Goal: Task Accomplishment & Management: Manage account settings

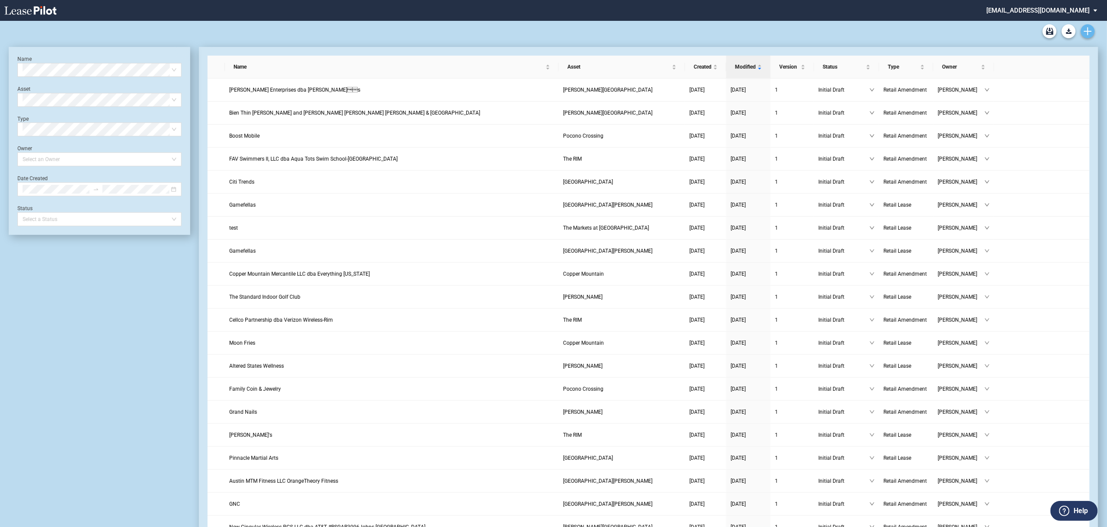
click at [1087, 30] on icon "Create new document" at bounding box center [1088, 31] width 8 height 8
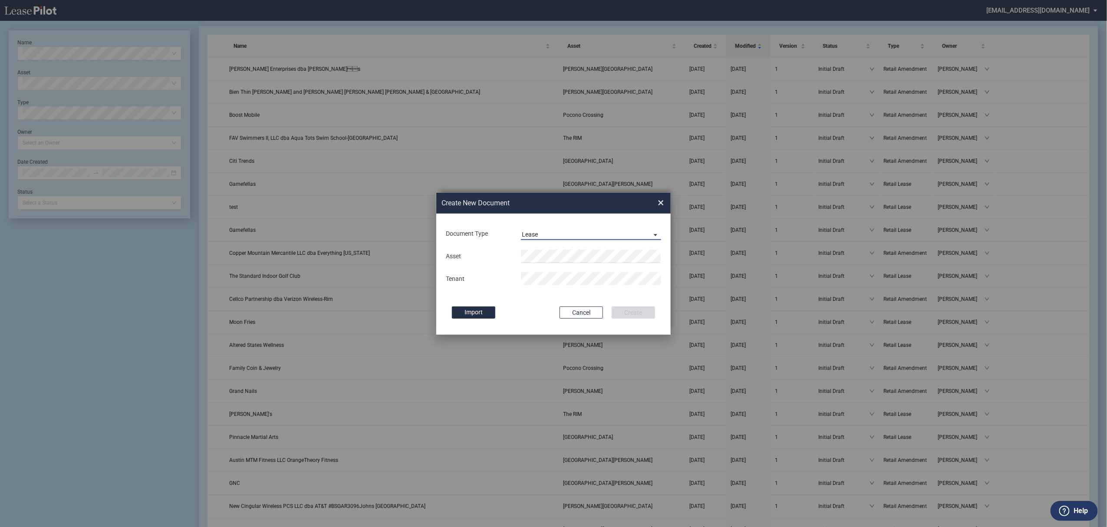
click at [560, 234] on span "Lease" at bounding box center [584, 235] width 125 height 9
click at [539, 235] on div "Lease" at bounding box center [531, 235] width 18 height 10
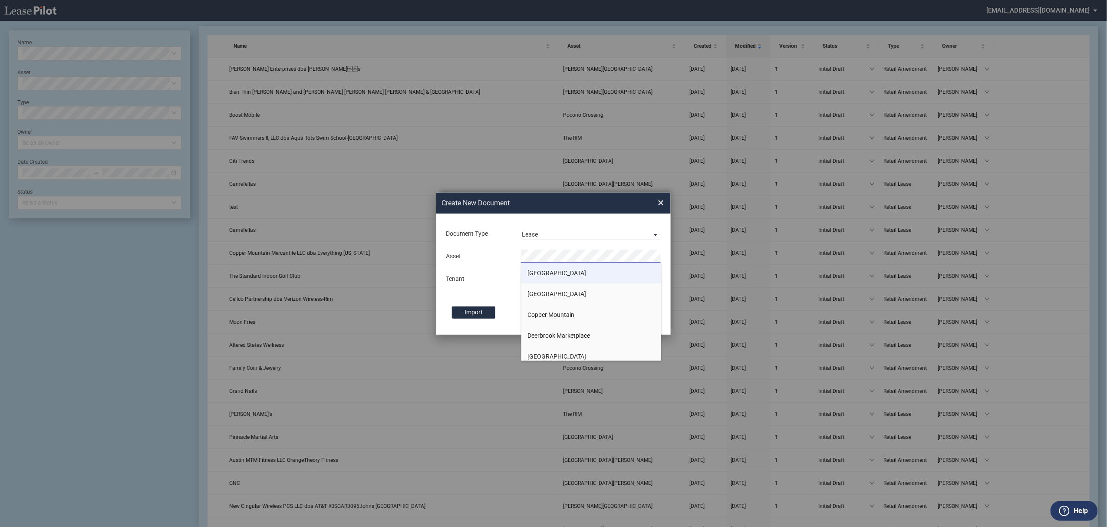
click at [538, 270] on span "[GEOGRAPHIC_DATA]" at bounding box center [557, 273] width 59 height 7
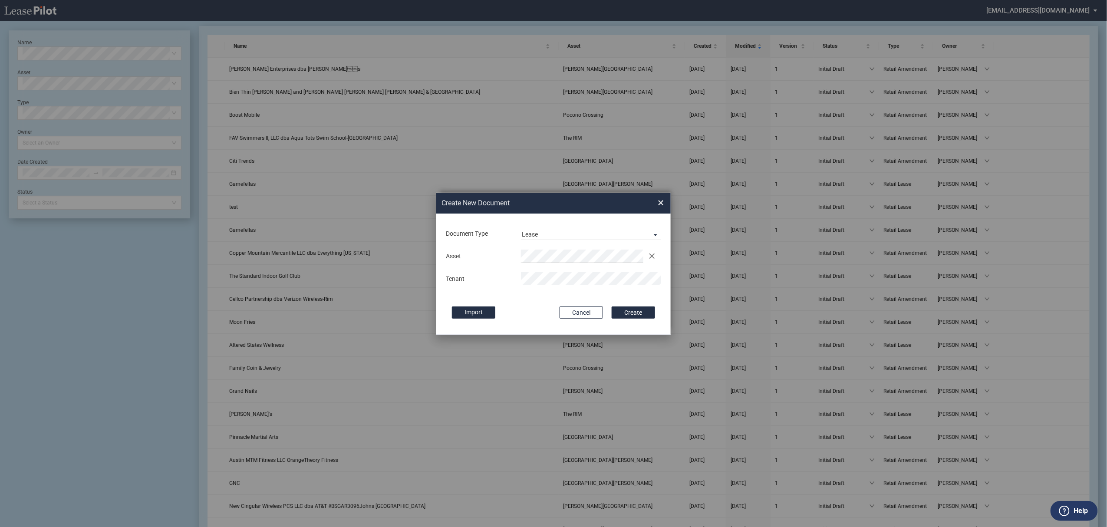
click at [612, 306] on button "Create" at bounding box center [633, 312] width 43 height 12
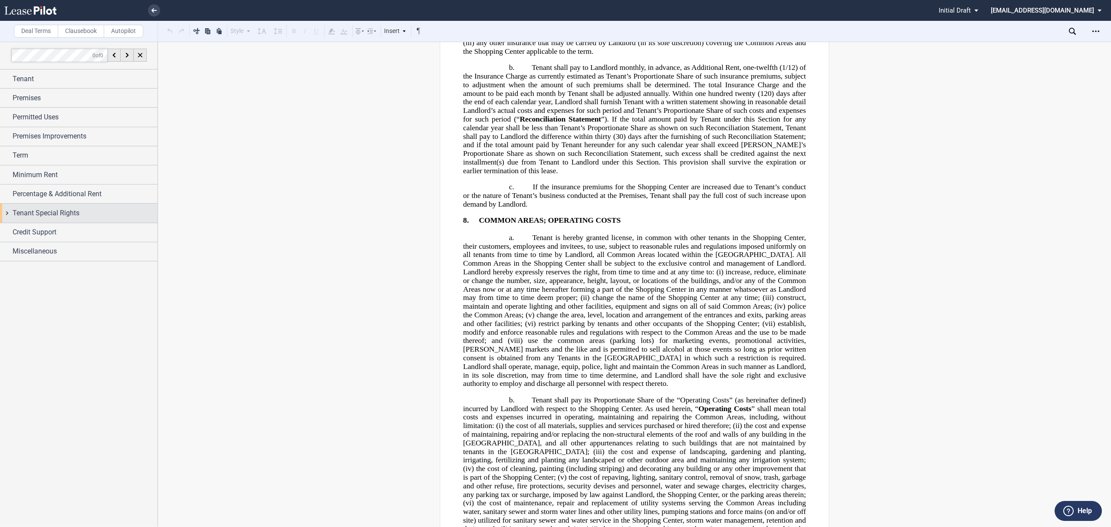
scroll to position [4399, 0]
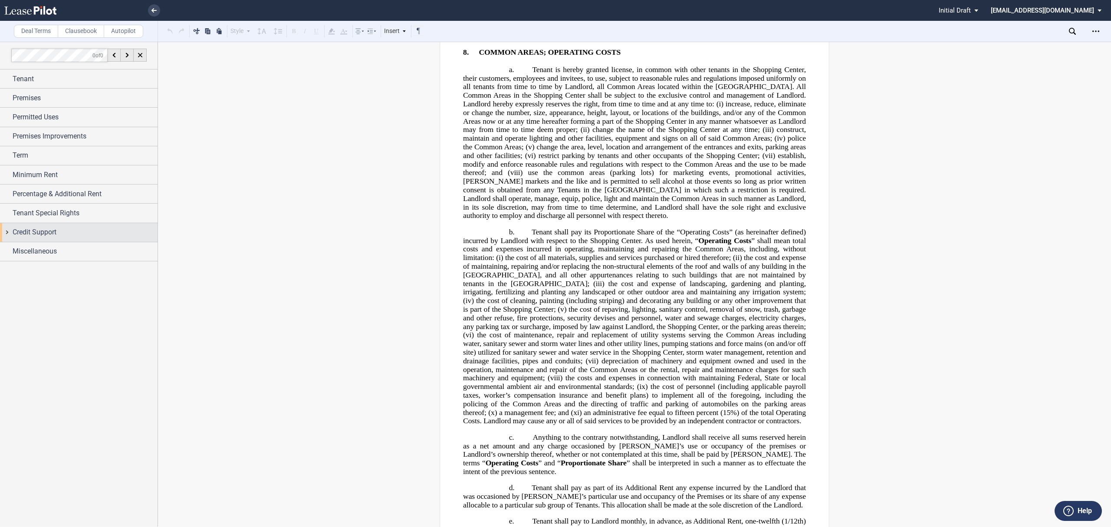
click at [62, 234] on div "Credit Support" at bounding box center [85, 232] width 145 height 10
click at [49, 252] on div "Guarantor" at bounding box center [82, 249] width 141 height 9
click at [37, 247] on span "Guarantor" at bounding box center [35, 248] width 24 height 7
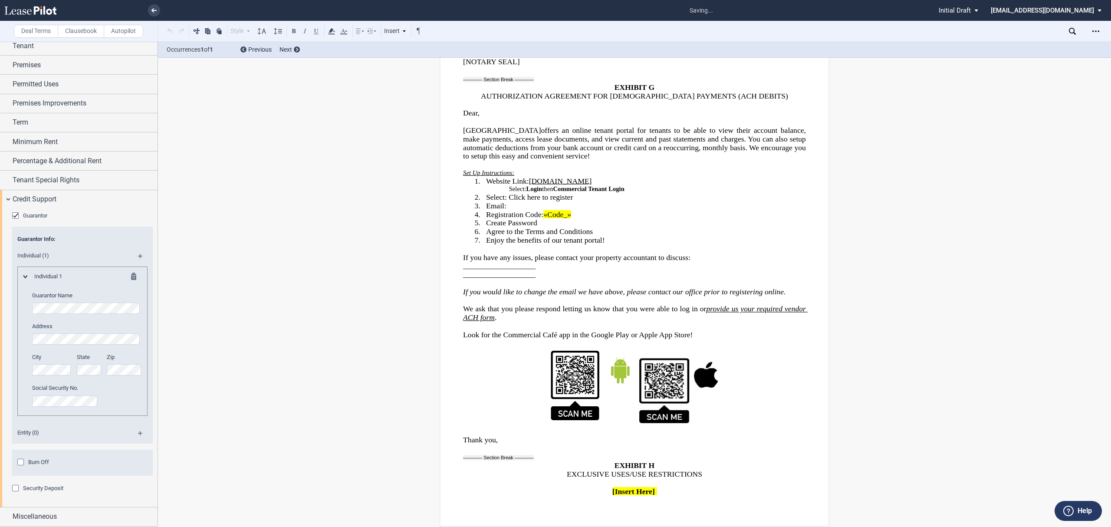
scroll to position [20907, 0]
click at [138, 434] on md-icon at bounding box center [144, 436] width 12 height 10
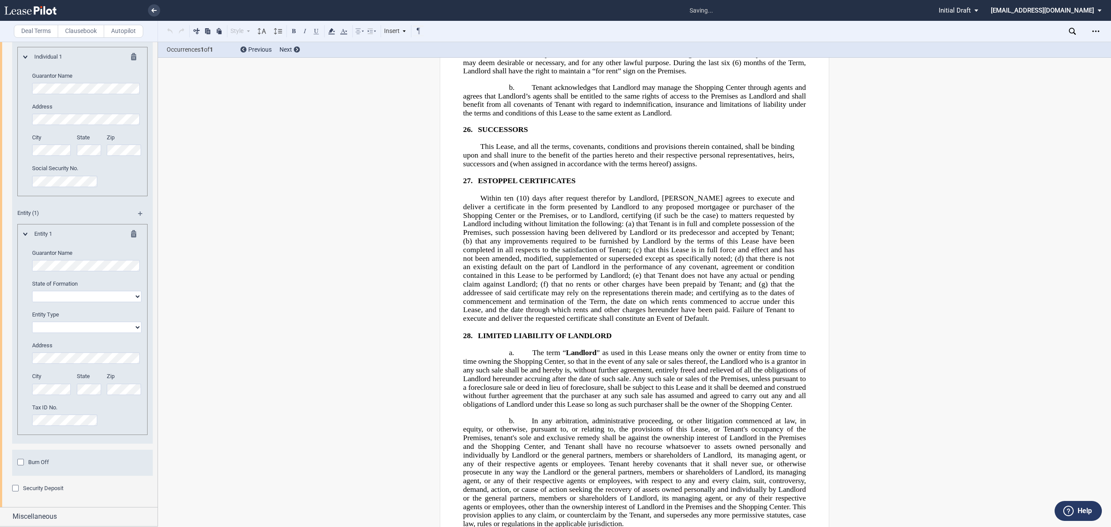
scroll to position [21298, 0]
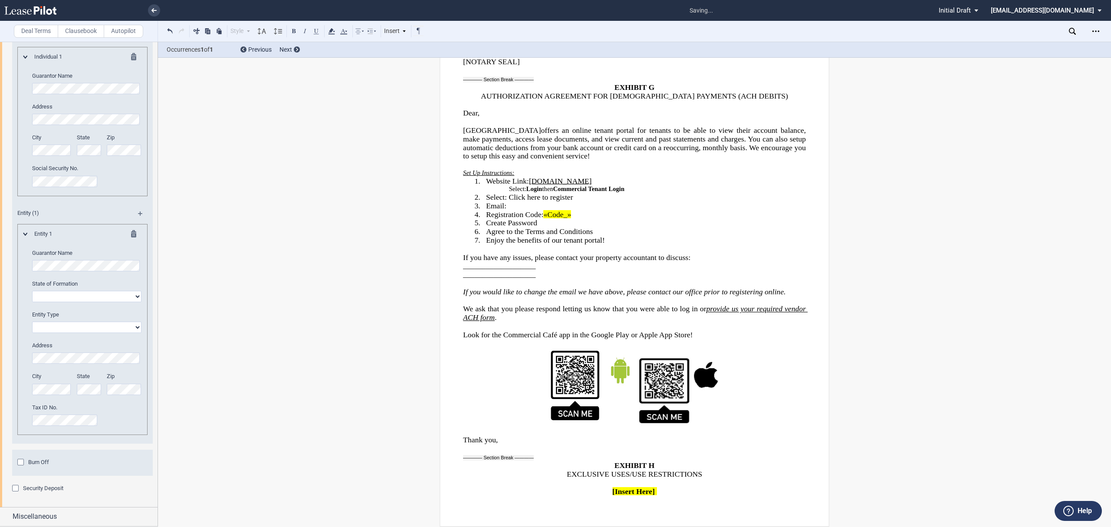
click at [1102, 35] on div "Download Share Document Print Create a New Version Import Changes Compare Expre…" at bounding box center [1096, 31] width 14 height 14
click at [1095, 30] on icon "Open Lease options menu" at bounding box center [1096, 31] width 7 height 7
click at [1084, 46] on div "Download" at bounding box center [1046, 46] width 106 height 7
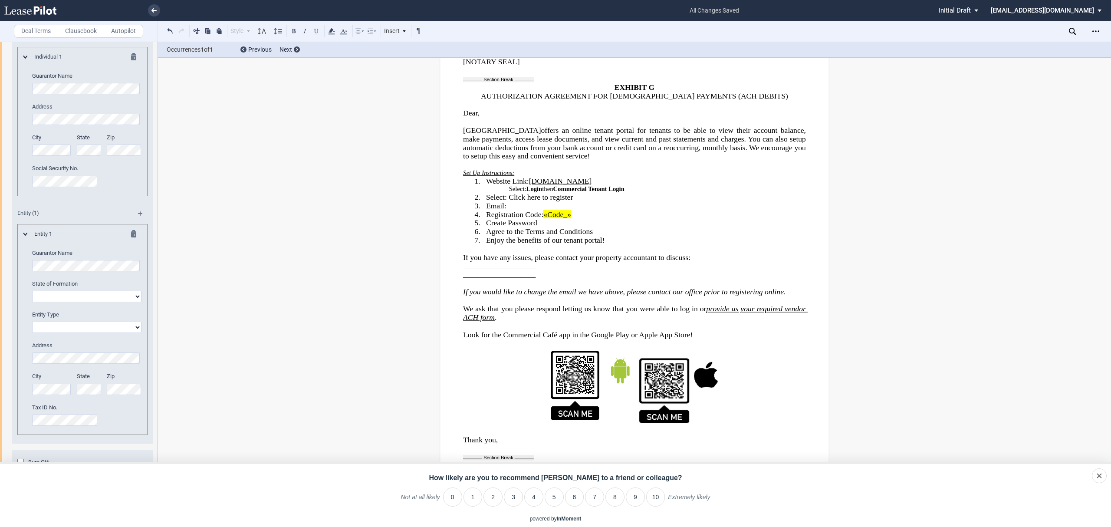
scroll to position [21251, 0]
click at [153, 14] on link at bounding box center [154, 10] width 12 height 12
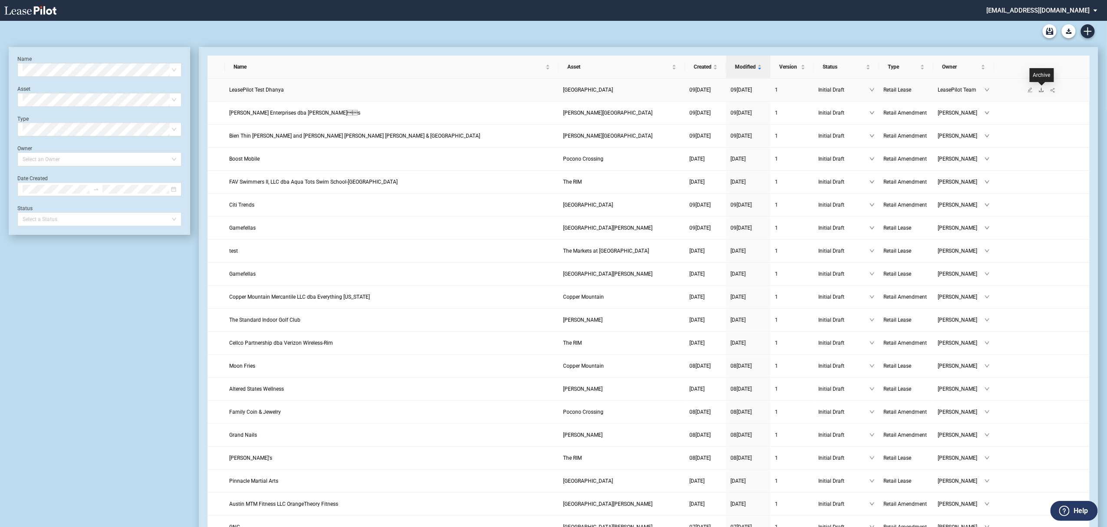
click at [1044, 89] on icon "download" at bounding box center [1041, 89] width 5 height 5
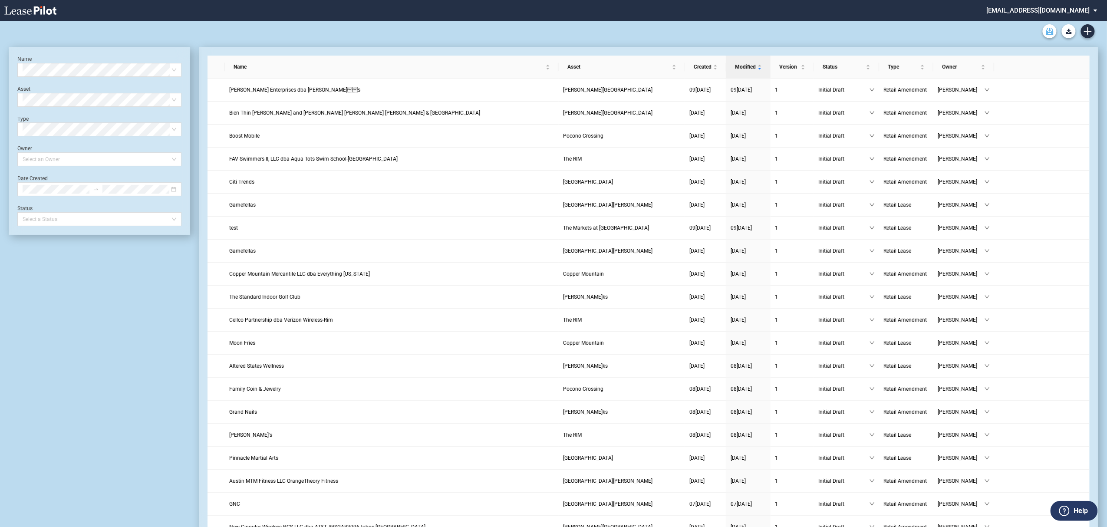
click at [1047, 34] on use "Archive" at bounding box center [1049, 31] width 7 height 7
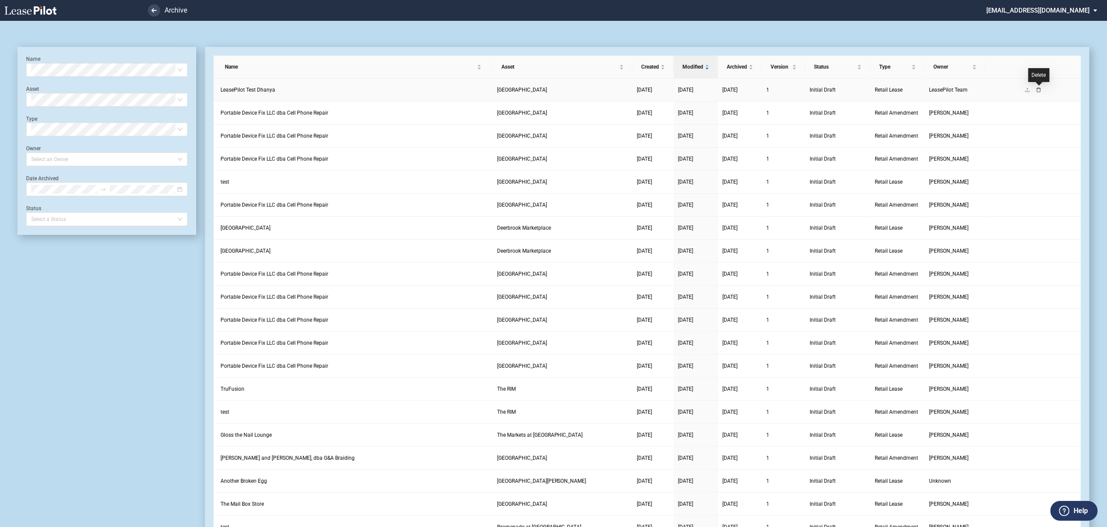
click at [1037, 92] on icon "delete" at bounding box center [1038, 89] width 5 height 5
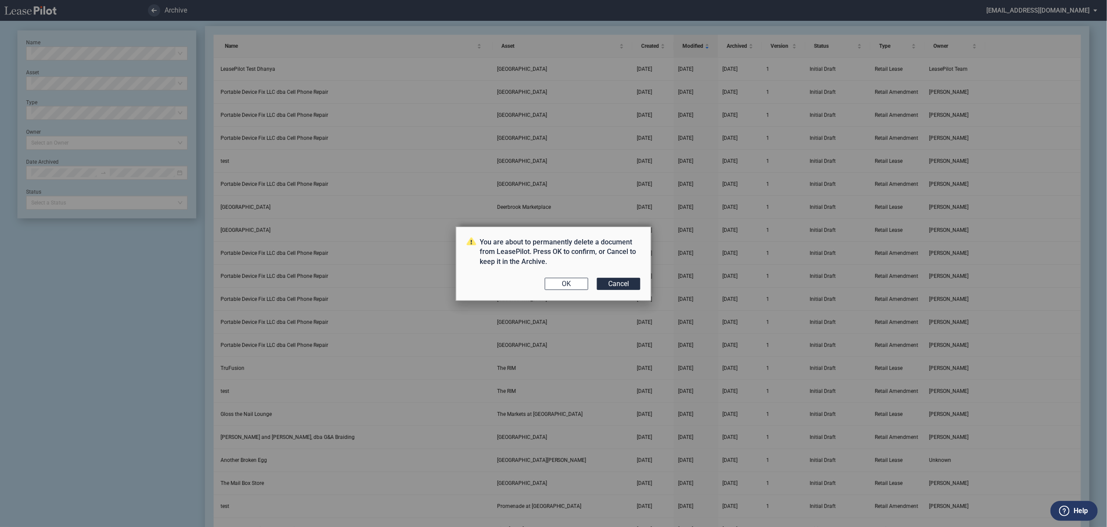
click at [573, 277] on div "You are about to permanently delete a document from LeasePilot. Press OK to con…" at bounding box center [553, 264] width 195 height 74
click at [573, 278] on button "OK" at bounding box center [566, 284] width 43 height 12
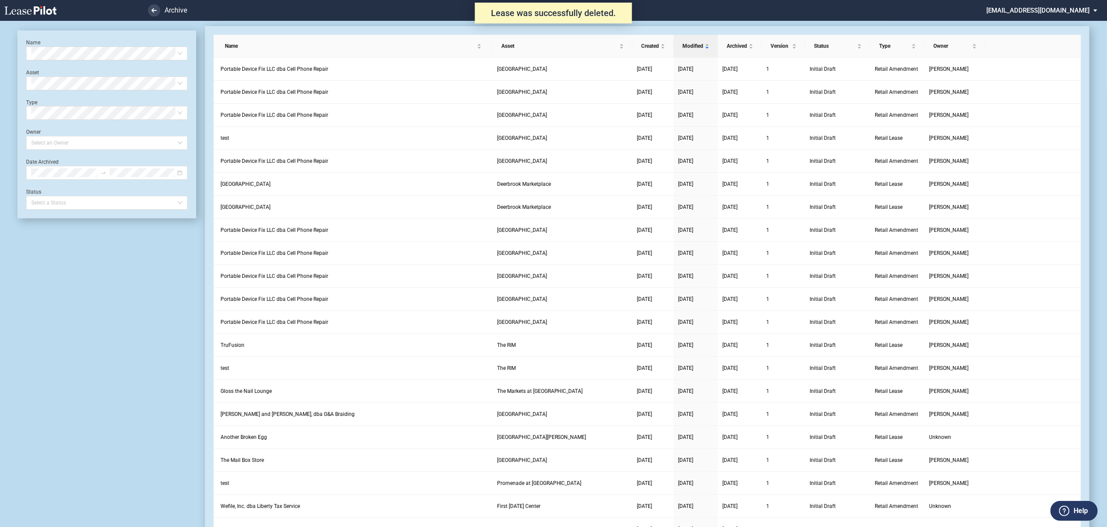
scroll to position [21, 0]
click at [109, 58] on div "Name Select name Asset Select Asset Type Select Type Owner Select an Owner Date…" at bounding box center [106, 124] width 161 height 171
click at [102, 36] on div "Name Select name Asset Select Asset Type Select Type Owner Select an Owner Date…" at bounding box center [106, 124] width 179 height 188
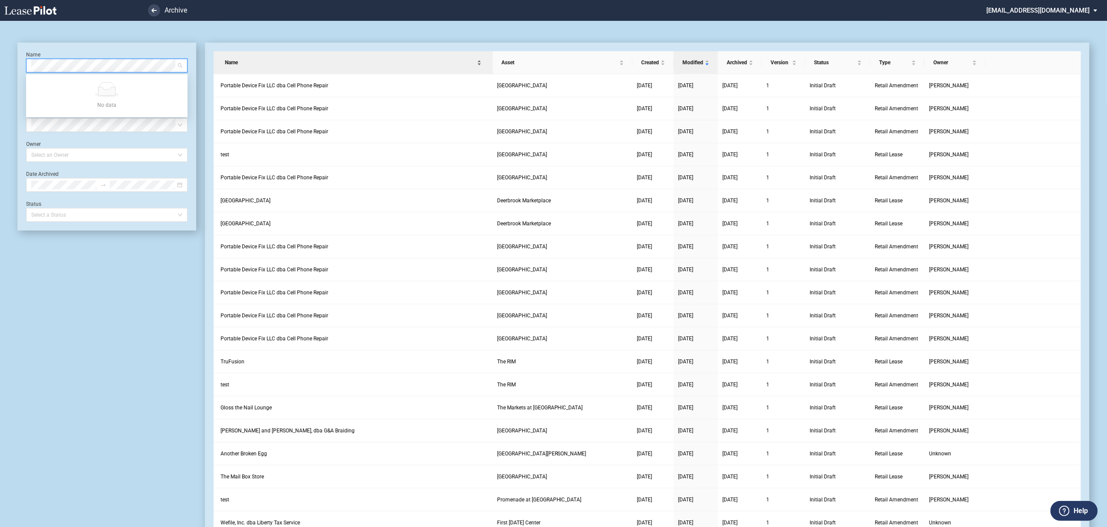
scroll to position [0, 0]
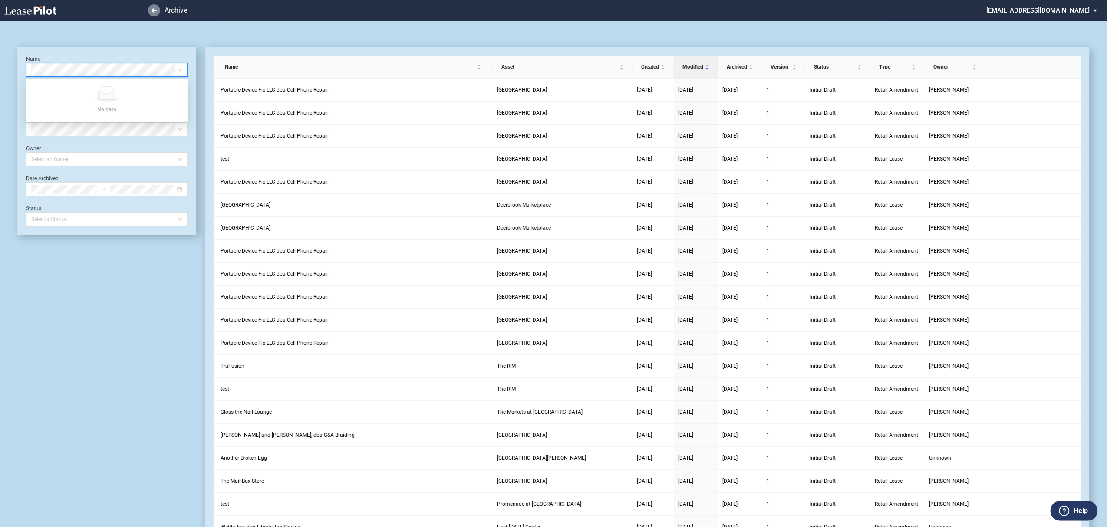
click at [150, 9] on link at bounding box center [154, 10] width 12 height 12
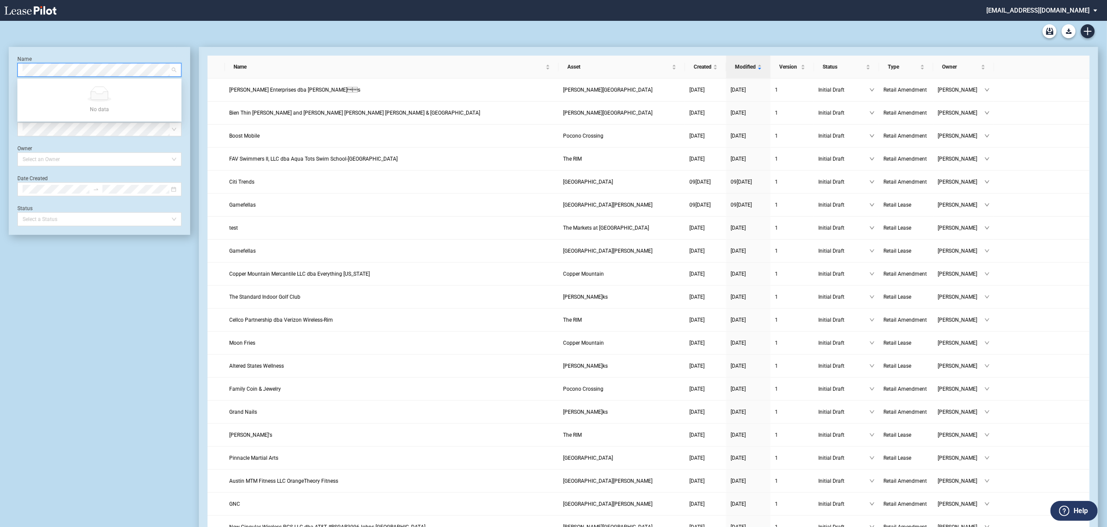
click at [1067, 12] on md-select "[EMAIL_ADDRESS][DOMAIN_NAME] Super Admin Area Admin Area Settings Sign Out" at bounding box center [1045, 10] width 119 height 20
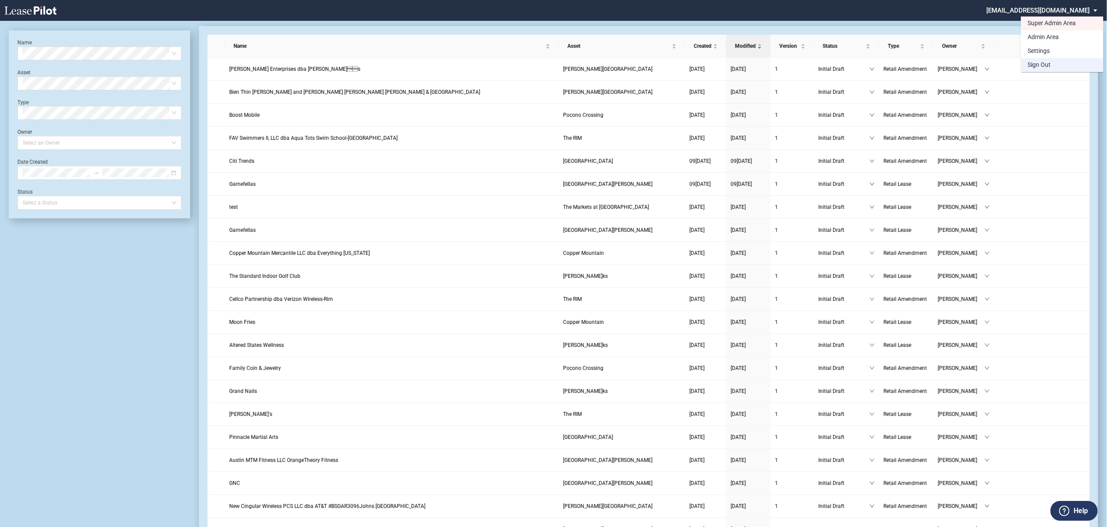
click at [1050, 64] on div "Sign Out" at bounding box center [1039, 65] width 23 height 9
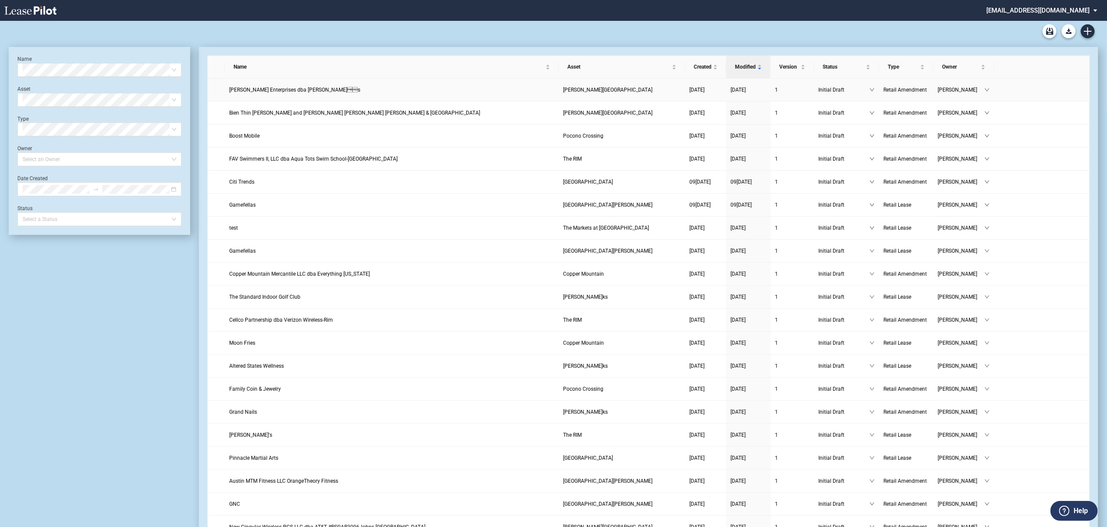
scroll to position [21, 0]
